Goal: Participate in discussion: Engage in conversation with other users on a specific topic

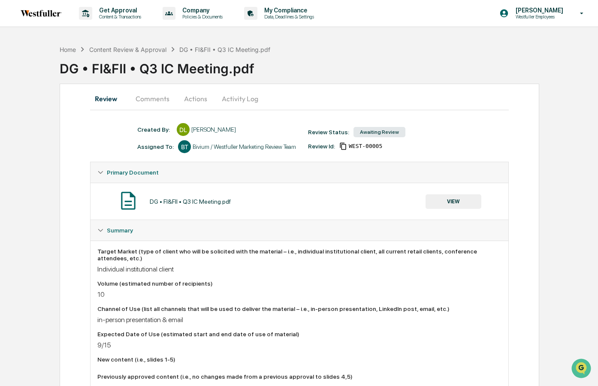
click at [162, 101] on button "Comments" at bounding box center [153, 98] width 48 height 21
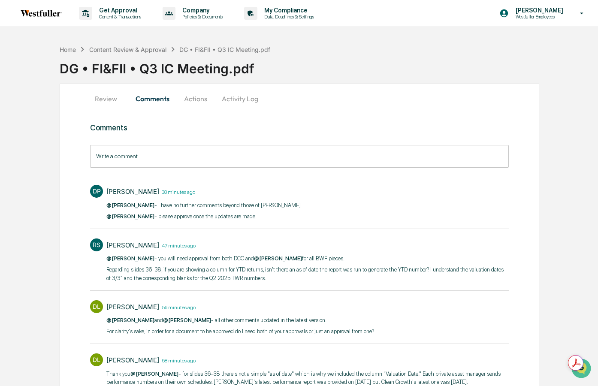
click at [243, 158] on input "Write a comment..." at bounding box center [299, 156] width 418 height 23
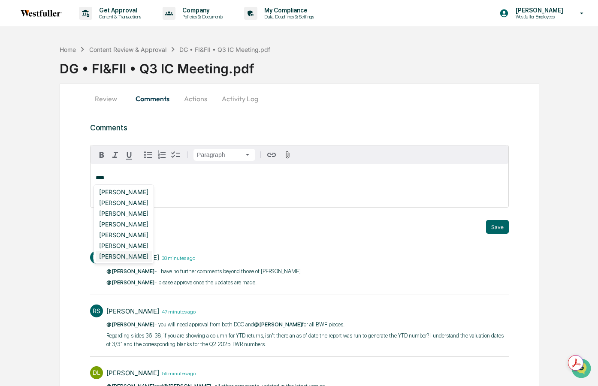
click at [131, 253] on div "[PERSON_NAME]" at bounding box center [124, 256] width 56 height 11
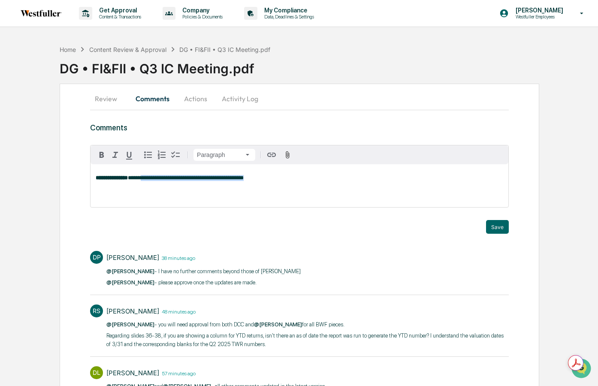
drag, startPoint x: 156, startPoint y: 180, endPoint x: 371, endPoint y: 182, distance: 214.8
click at [371, 182] on div "**********" at bounding box center [299, 185] width 418 height 43
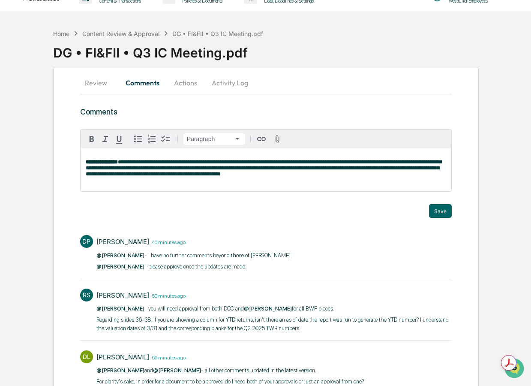
scroll to position [18, 0]
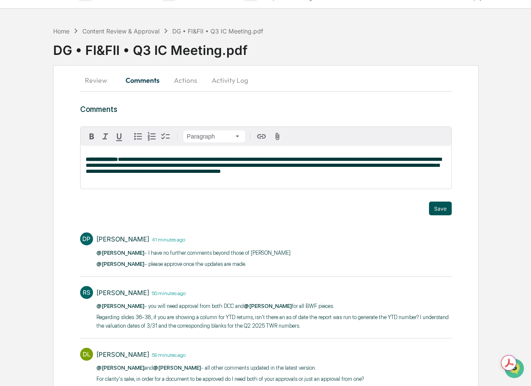
click at [443, 210] on button "Save" at bounding box center [440, 209] width 23 height 14
